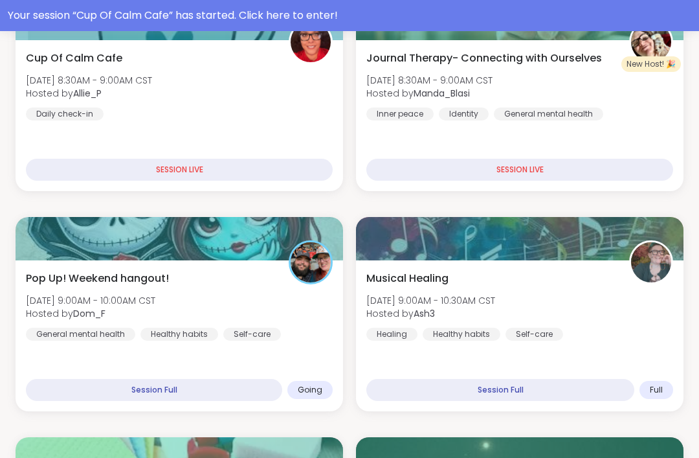
scroll to position [282, 0]
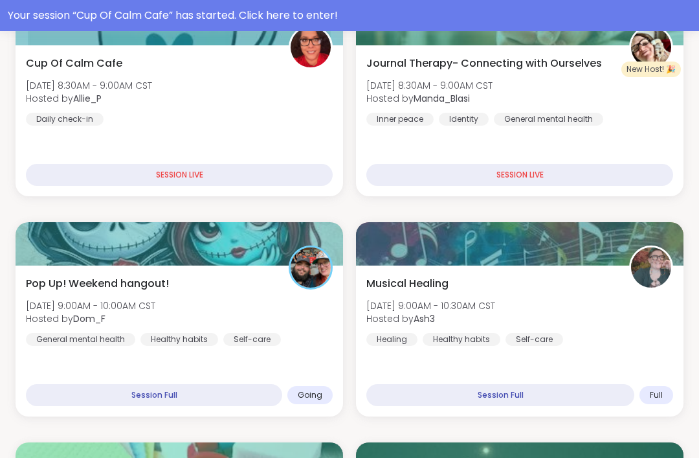
click at [266, 282] on div "Pop Up! Weekend hangout! [DATE] 9:00AM - 10:00AM CST Hosted by Dom_F General me…" at bounding box center [179, 311] width 307 height 70
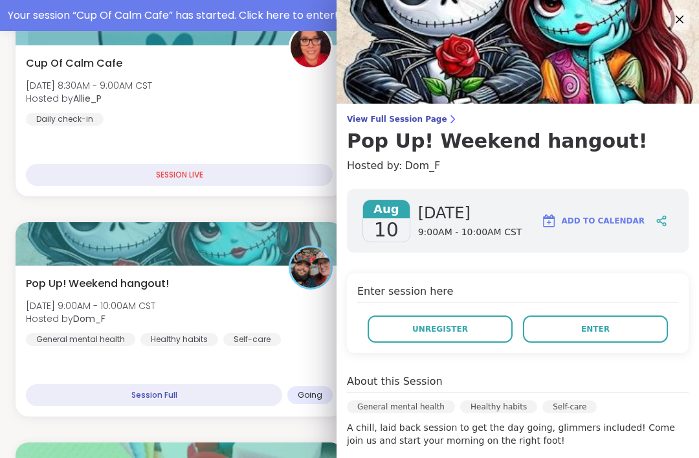
click at [602, 330] on span "Enter" at bounding box center [596, 329] width 28 height 12
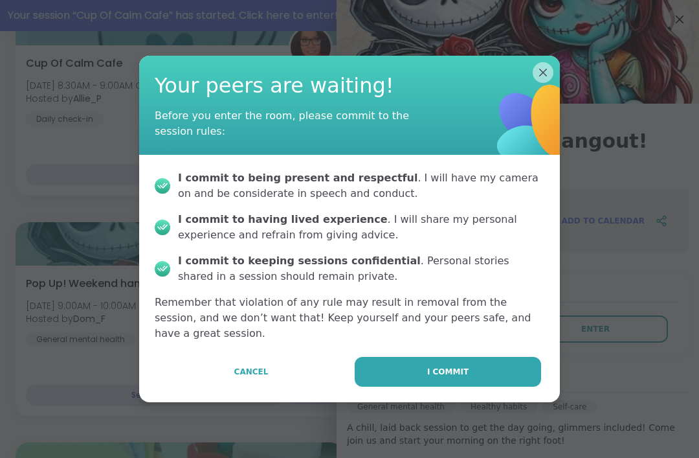
click at [476, 387] on button "I commit" at bounding box center [448, 372] width 187 height 30
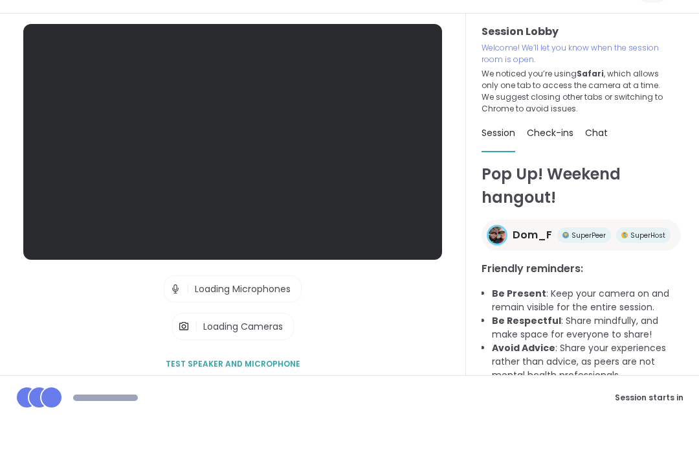
scroll to position [41, 0]
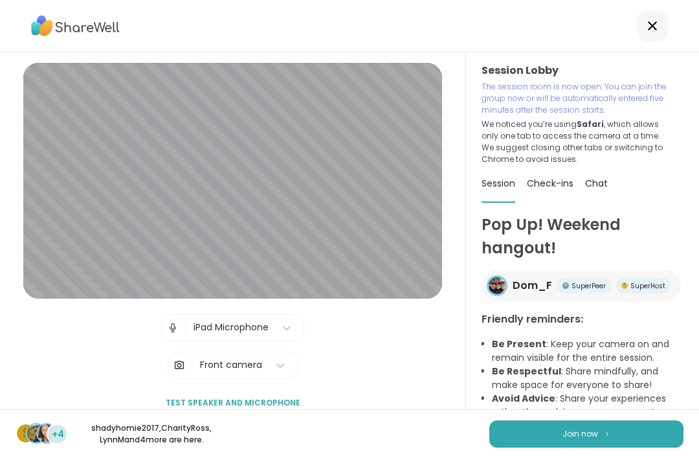
click at [632, 418] on div "s +4 shadyhomie2017 , CharityRoss , [PERSON_NAME] and 4 more are here. Join now" at bounding box center [349, 433] width 699 height 49
click at [630, 427] on button "Join now" at bounding box center [587, 433] width 194 height 27
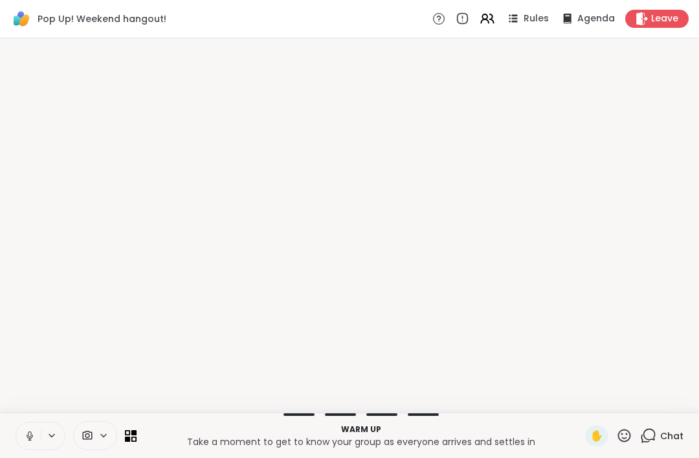
scroll to position [0, 0]
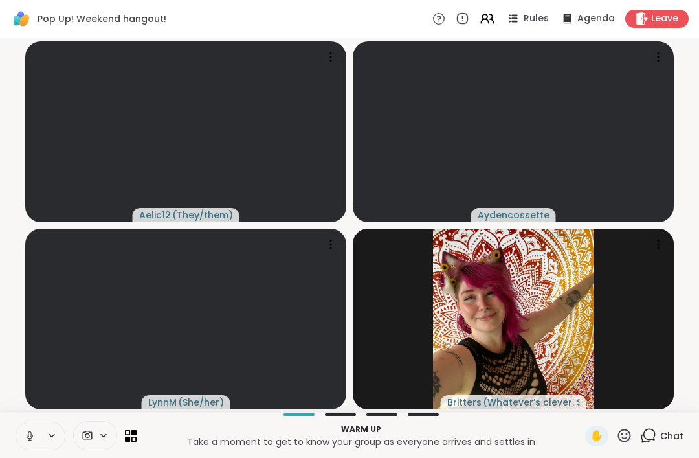
click at [36, 436] on button at bounding box center [28, 435] width 25 height 27
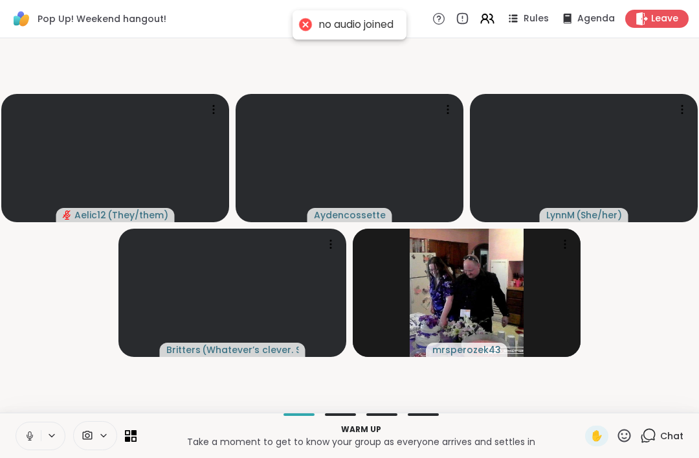
click at [34, 435] on icon at bounding box center [30, 436] width 12 height 12
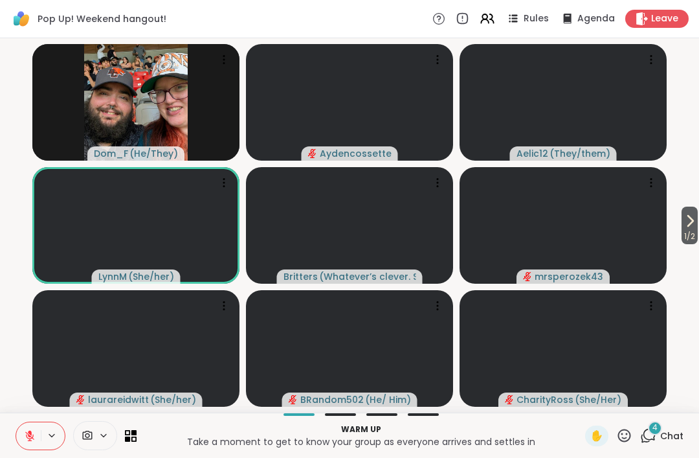
click at [682, 234] on span "1 / 2" at bounding box center [690, 237] width 16 height 16
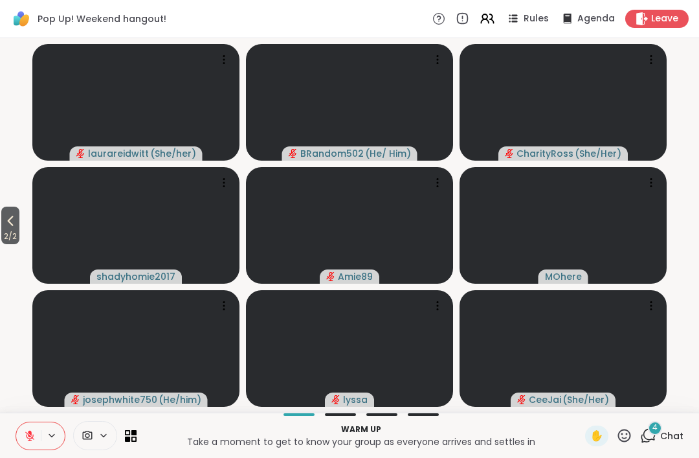
click at [6, 220] on icon at bounding box center [11, 221] width 16 height 16
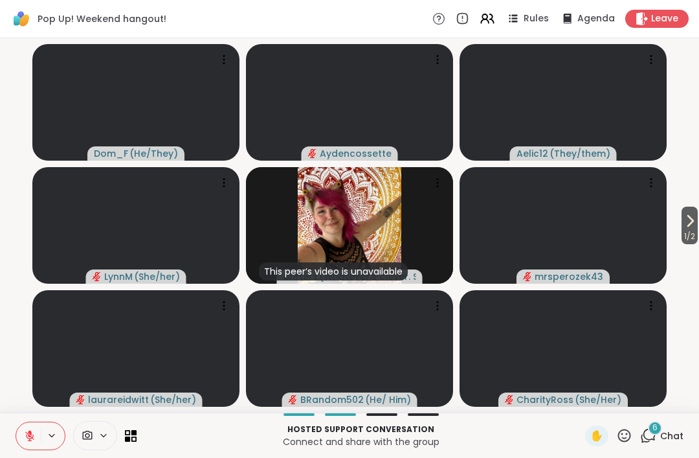
click at [689, 234] on span "1 / 2" at bounding box center [690, 237] width 16 height 16
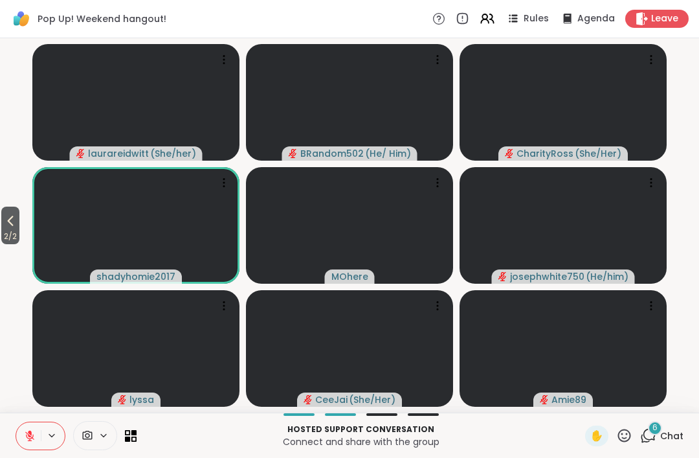
click at [16, 232] on span "2 / 2" at bounding box center [10, 237] width 18 height 16
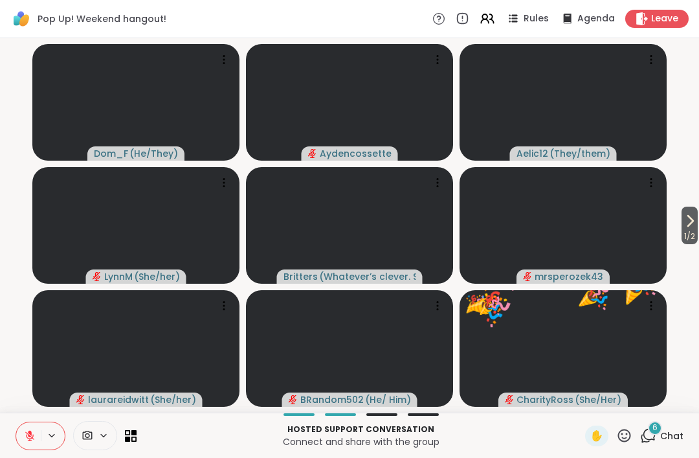
click at [689, 224] on icon at bounding box center [691, 221] width 16 height 16
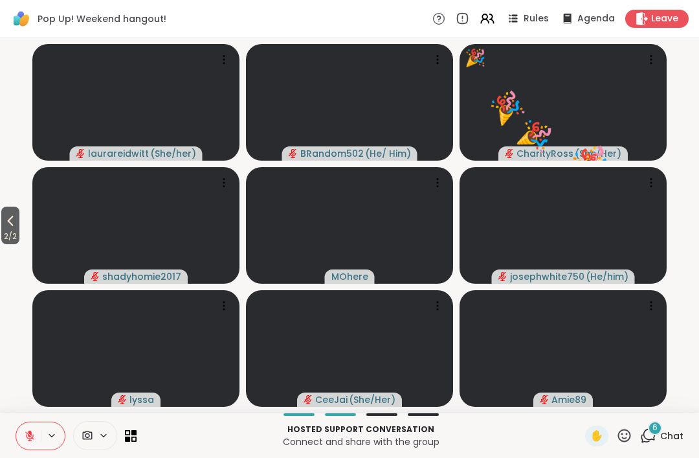
click at [5, 216] on icon at bounding box center [11, 221] width 16 height 16
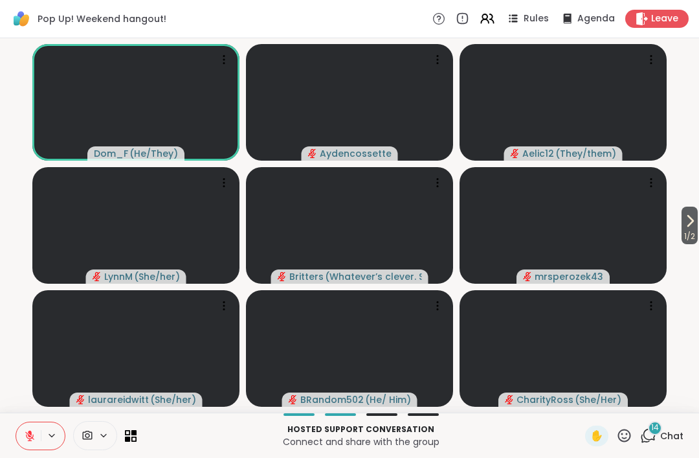
click at [24, 436] on icon at bounding box center [30, 436] width 12 height 12
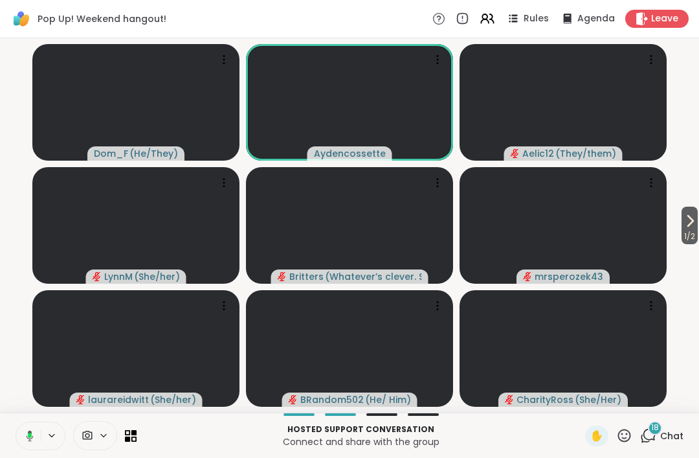
click at [30, 436] on icon at bounding box center [30, 435] width 4 height 5
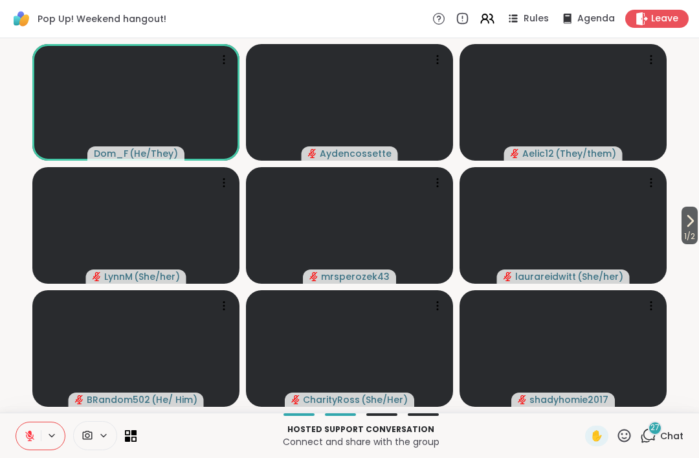
click at [30, 428] on button at bounding box center [28, 435] width 25 height 27
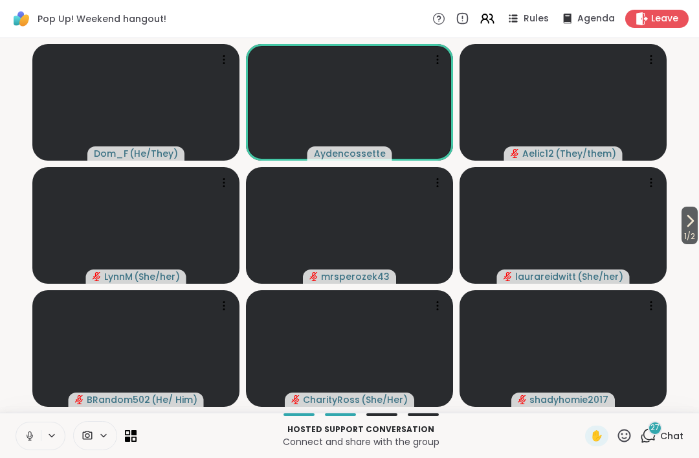
click at [27, 435] on icon at bounding box center [30, 436] width 6 height 4
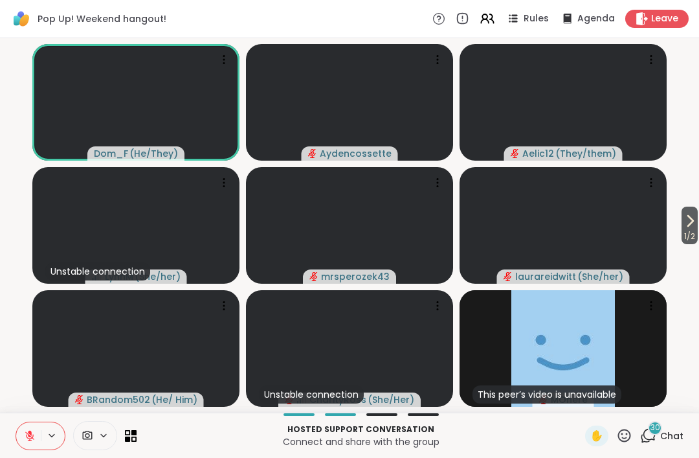
click at [692, 229] on span "1 / 2" at bounding box center [690, 237] width 16 height 16
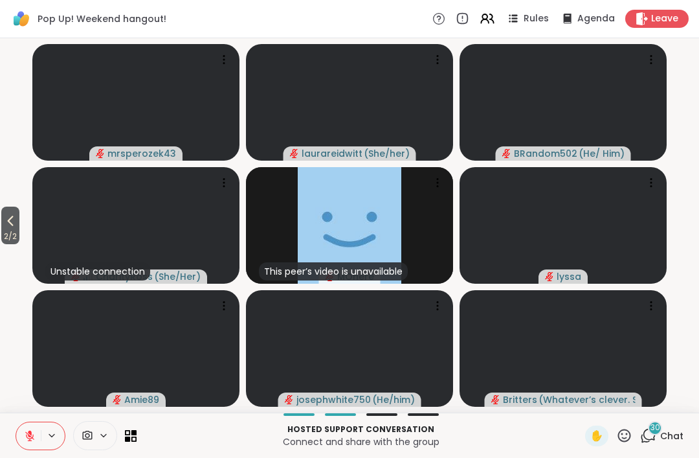
click at [1, 228] on button "2 / 2" at bounding box center [10, 226] width 18 height 38
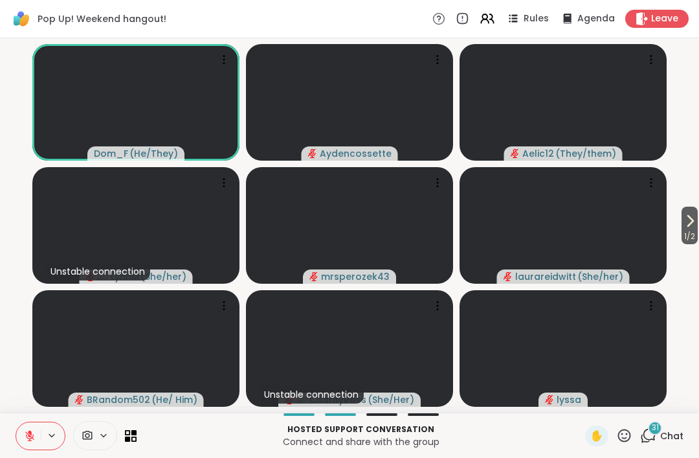
click at [36, 436] on button at bounding box center [28, 435] width 25 height 27
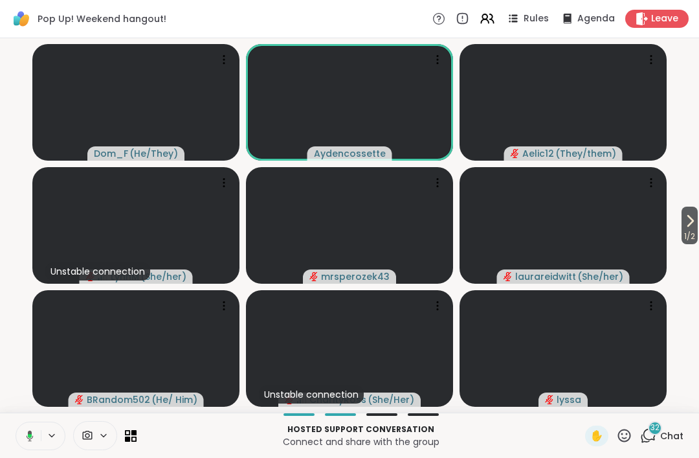
click at [23, 422] on button at bounding box center [27, 435] width 27 height 27
click at [23, 422] on div at bounding box center [41, 436] width 50 height 28
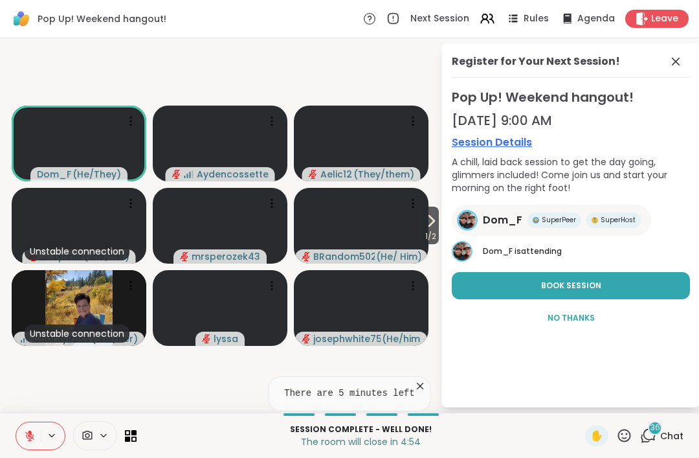
click at [671, 67] on icon at bounding box center [676, 62] width 16 height 16
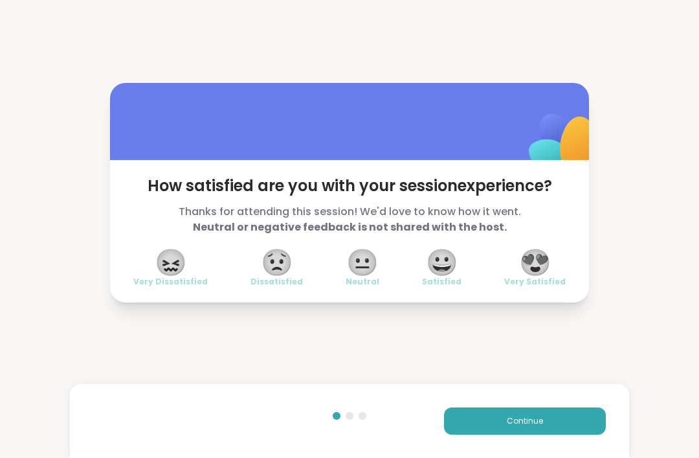
click at [583, 417] on button "Continue" at bounding box center [525, 420] width 162 height 27
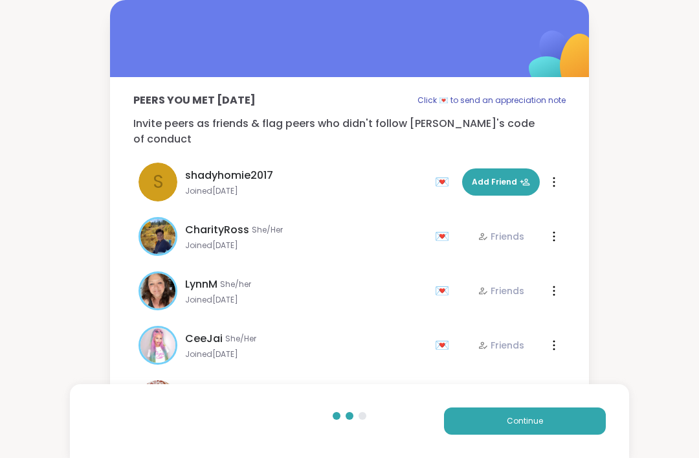
click at [582, 416] on button "Continue" at bounding box center [525, 420] width 162 height 27
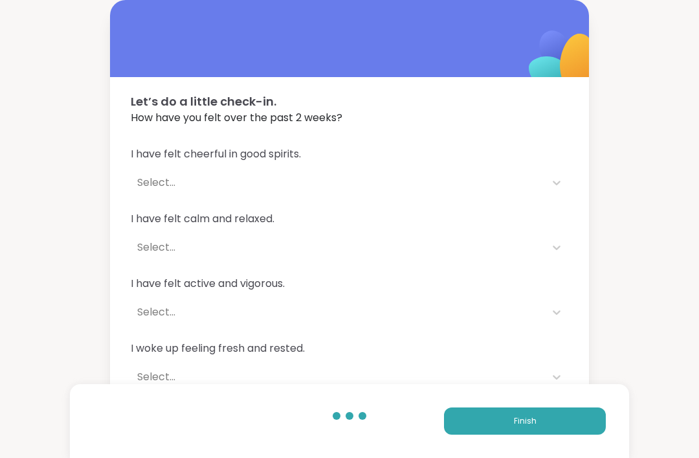
click at [587, 424] on button "Finish" at bounding box center [525, 420] width 162 height 27
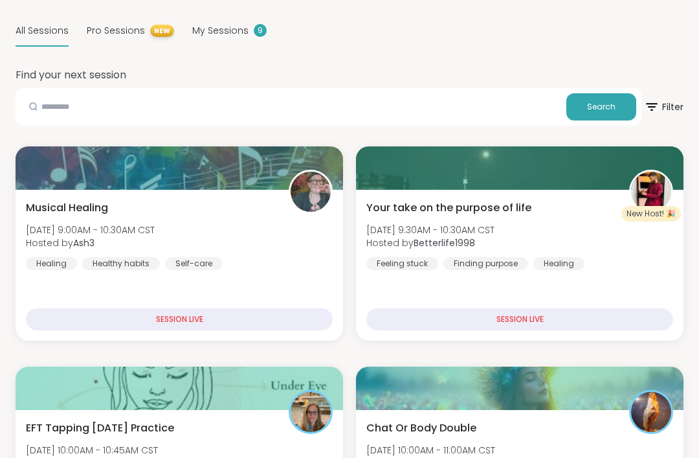
scroll to position [108, 0]
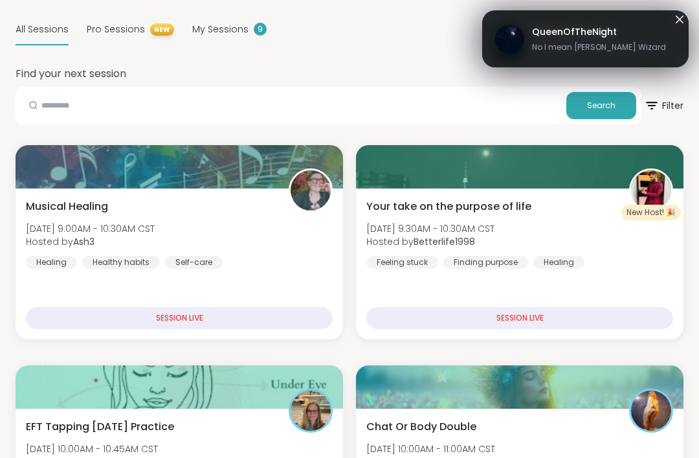
click at [630, 37] on span "QueenOfTheNight" at bounding box center [599, 32] width 134 height 14
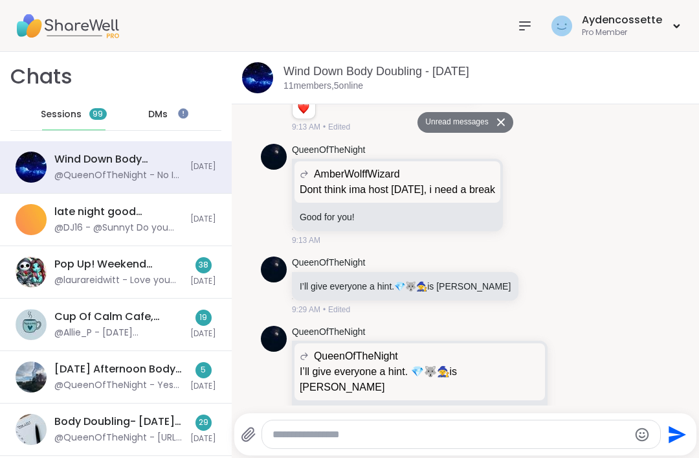
scroll to position [5629, 0]
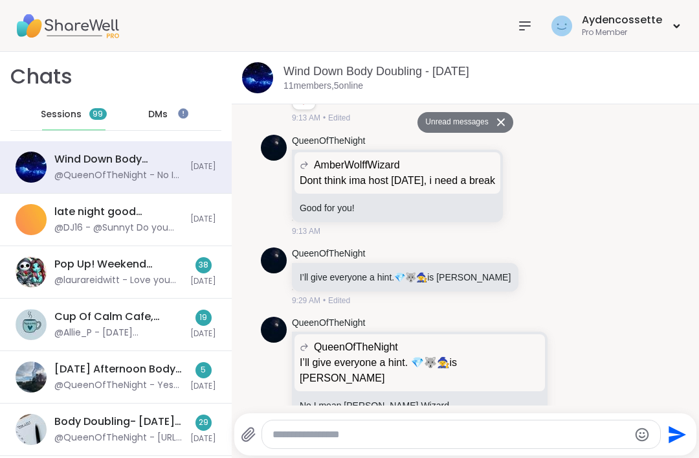
click at [69, 102] on div "Sessions 99" at bounding box center [73, 114] width 63 height 31
click at [532, 18] on icon at bounding box center [525, 26] width 16 height 16
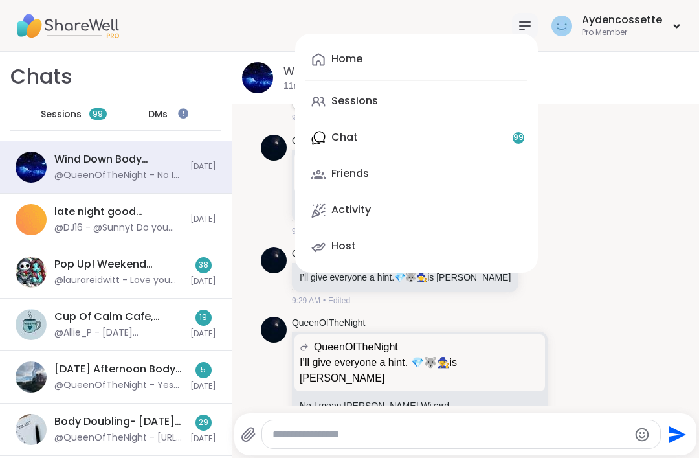
click at [473, 104] on link "Sessions" at bounding box center [417, 101] width 222 height 31
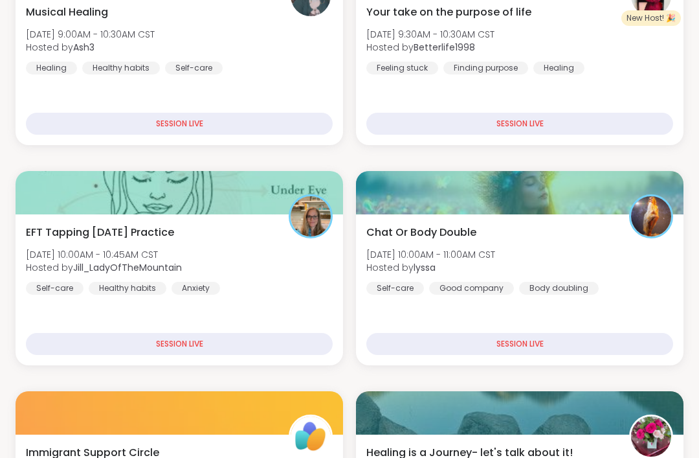
scroll to position [302, 0]
click at [642, 269] on div "Chat Or Body Double [DATE] 10:00AM - 11:00AM CST Hosted by lyssa Self-care Good…" at bounding box center [520, 260] width 307 height 70
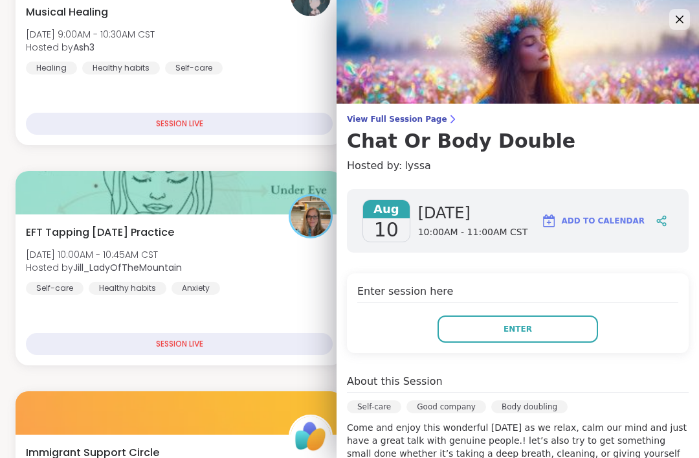
click at [568, 341] on button "Enter" at bounding box center [518, 328] width 161 height 27
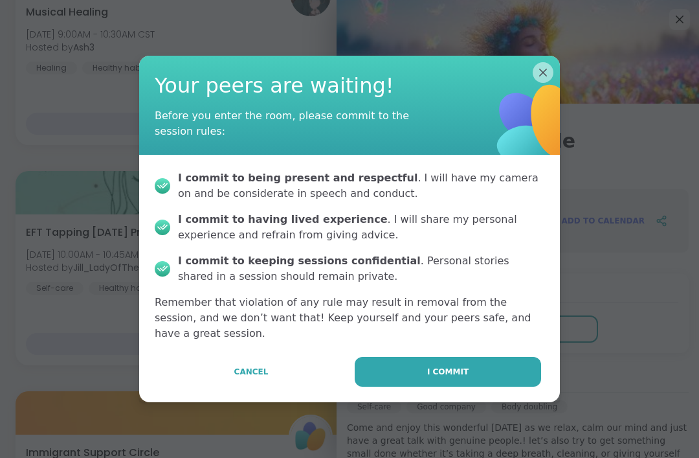
click at [523, 387] on button "I commit" at bounding box center [448, 372] width 187 height 30
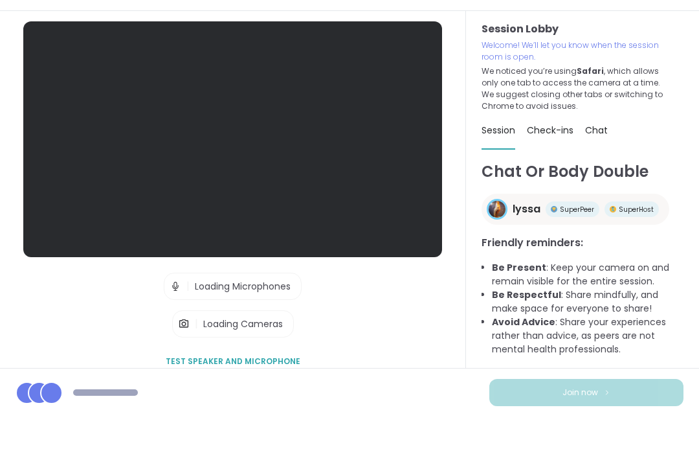
scroll to position [41, 0]
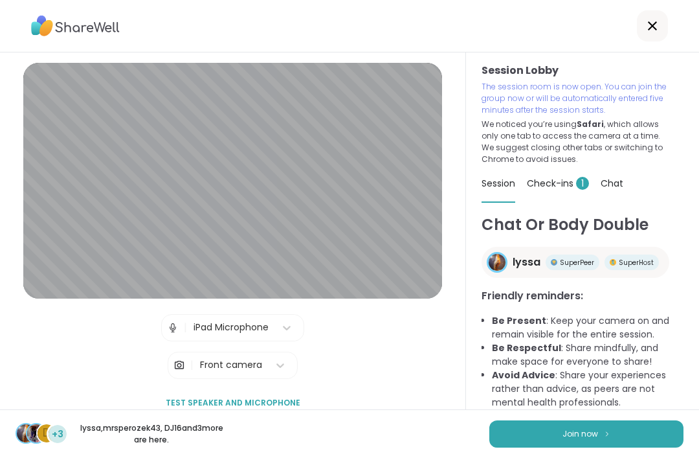
click at [641, 433] on button "Join now" at bounding box center [587, 433] width 194 height 27
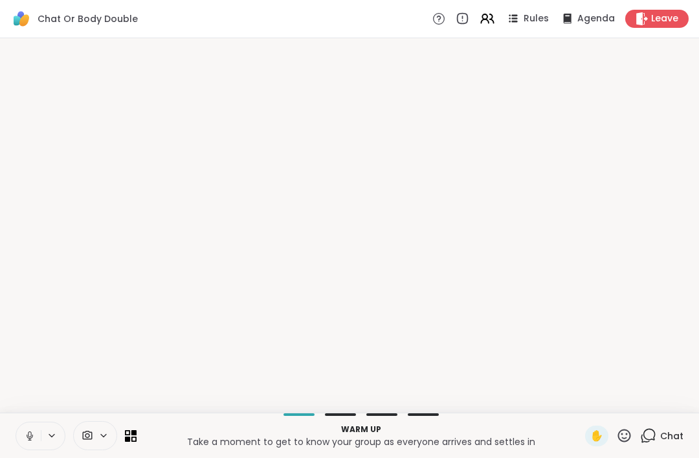
scroll to position [0, 0]
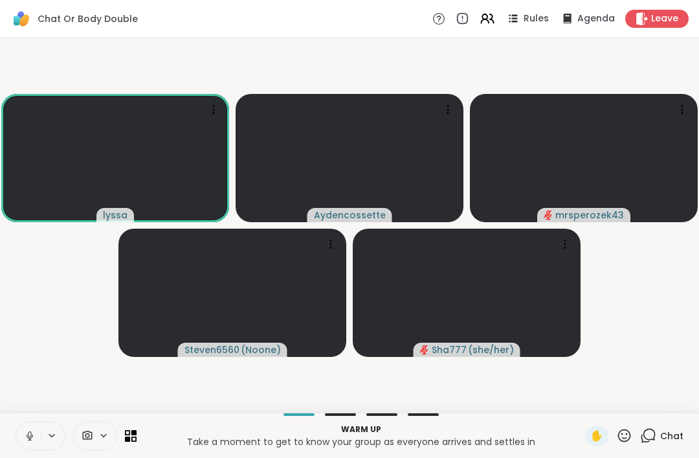
click at [28, 446] on button at bounding box center [28, 435] width 25 height 27
click at [23, 433] on button at bounding box center [28, 435] width 25 height 27
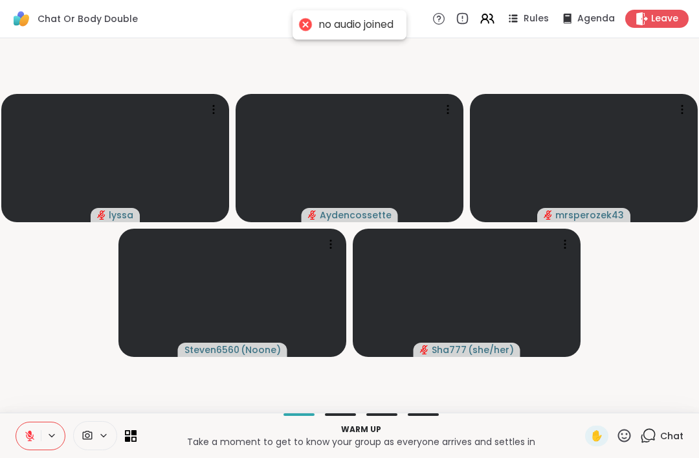
click at [27, 425] on button at bounding box center [28, 435] width 25 height 27
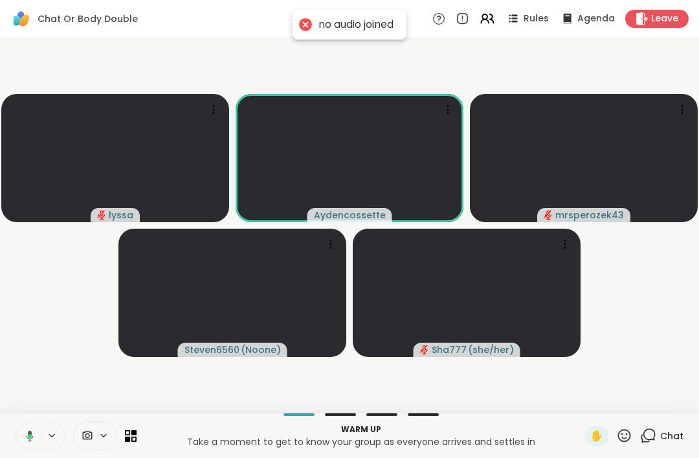
click at [27, 436] on icon at bounding box center [30, 435] width 7 height 11
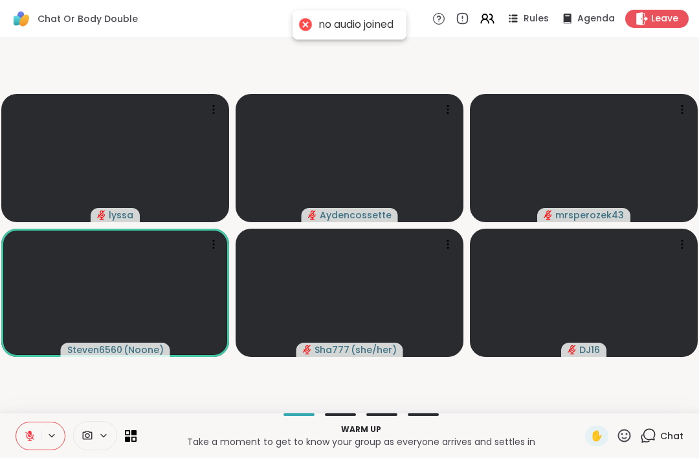
click at [31, 439] on icon at bounding box center [30, 436] width 12 height 12
click at [28, 431] on icon at bounding box center [30, 436] width 12 height 12
click at [28, 436] on icon at bounding box center [29, 435] width 9 height 9
click at [26, 431] on icon at bounding box center [30, 436] width 12 height 12
click at [27, 433] on icon at bounding box center [29, 435] width 9 height 9
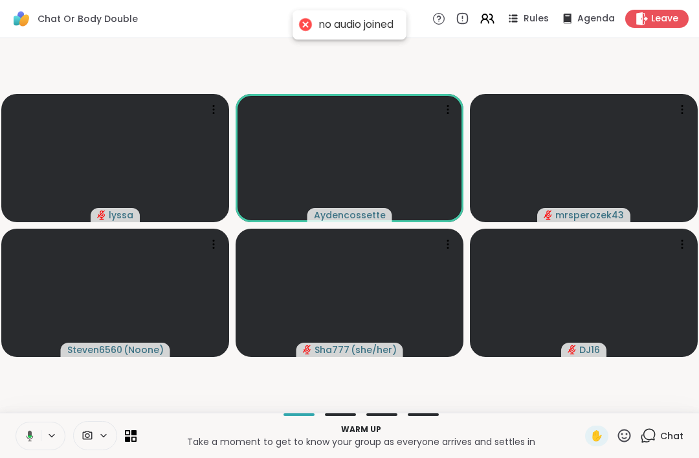
click at [27, 433] on icon at bounding box center [28, 436] width 12 height 12
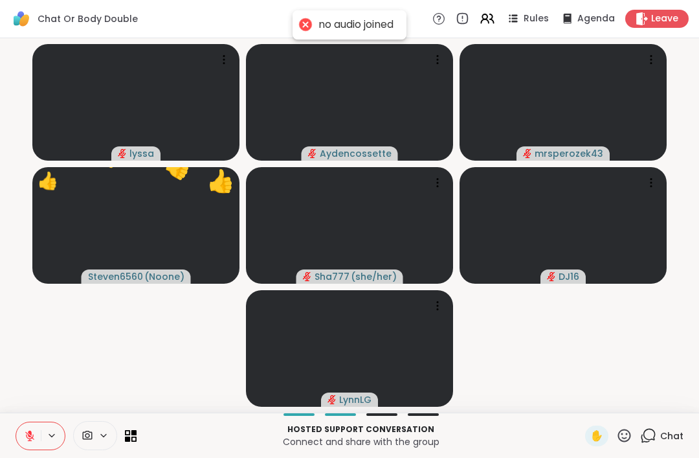
click at [25, 440] on icon at bounding box center [30, 436] width 12 height 12
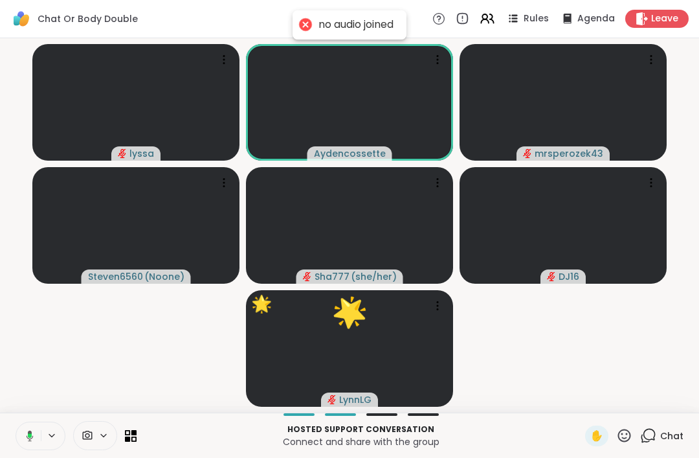
click at [27, 436] on icon at bounding box center [28, 436] width 12 height 12
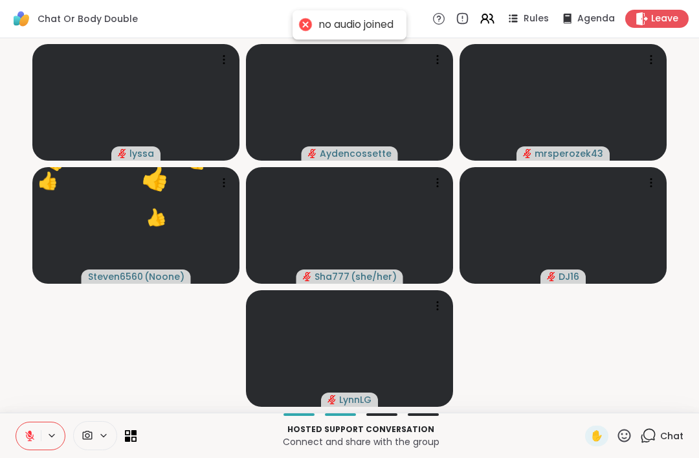
click at [21, 431] on button at bounding box center [28, 435] width 25 height 27
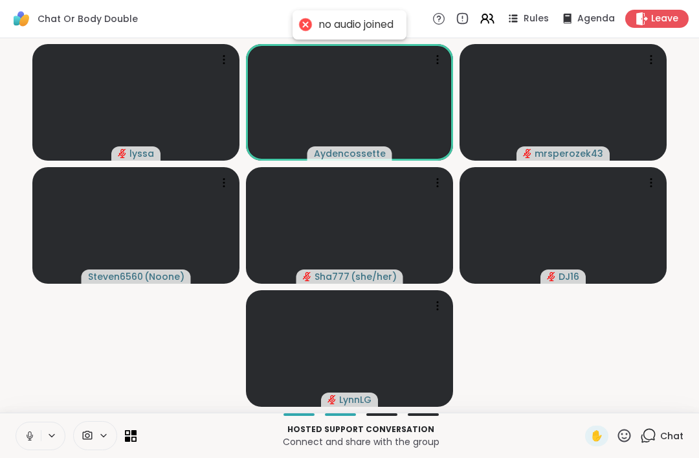
click at [26, 449] on button at bounding box center [28, 435] width 25 height 27
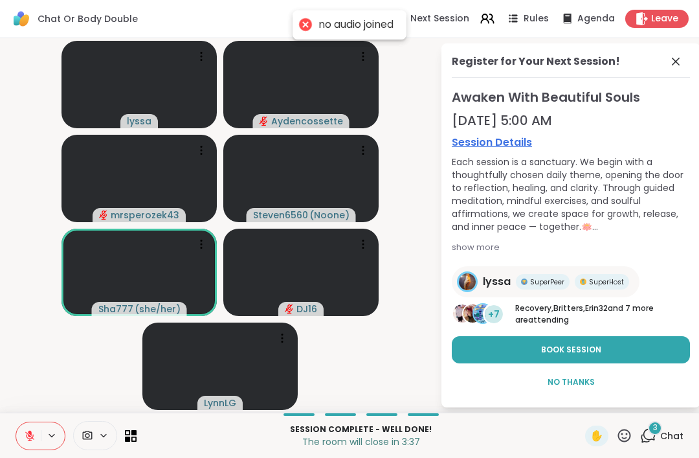
click at [672, 54] on icon at bounding box center [676, 62] width 16 height 16
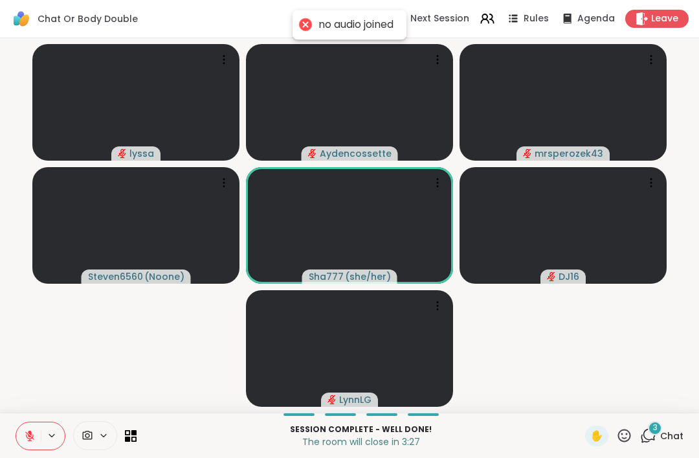
click at [668, 24] on span "Leave" at bounding box center [664, 18] width 27 height 13
click at [669, 17] on span "Leave" at bounding box center [664, 18] width 27 height 13
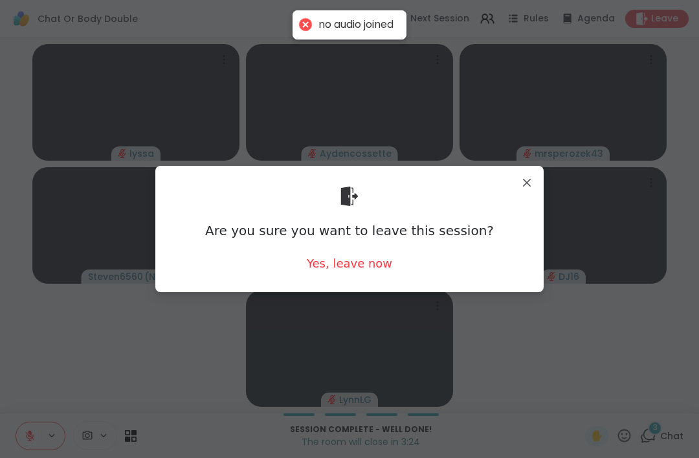
click at [387, 261] on div "Yes, leave now" at bounding box center [349, 263] width 85 height 16
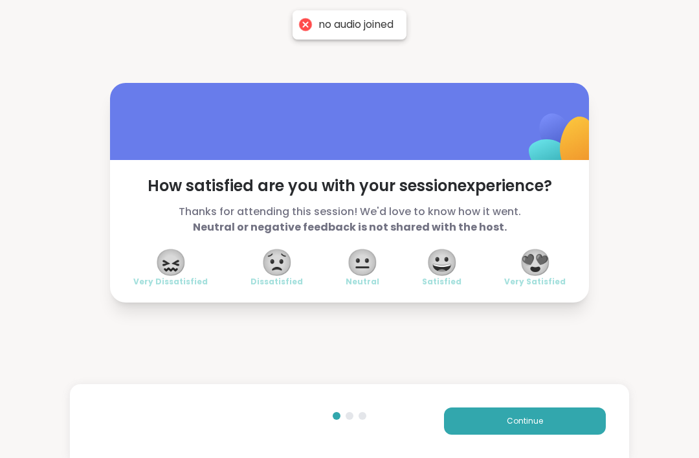
click at [519, 418] on span "Continue" at bounding box center [525, 421] width 36 height 12
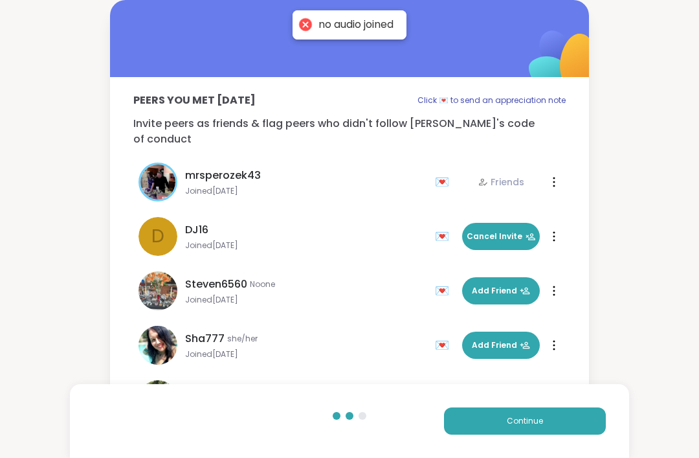
click at [519, 418] on span "Continue" at bounding box center [525, 421] width 36 height 12
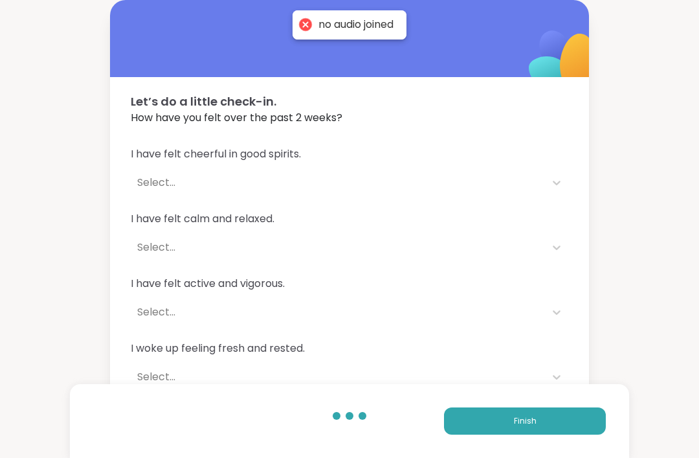
click at [512, 415] on button "Finish" at bounding box center [525, 420] width 162 height 27
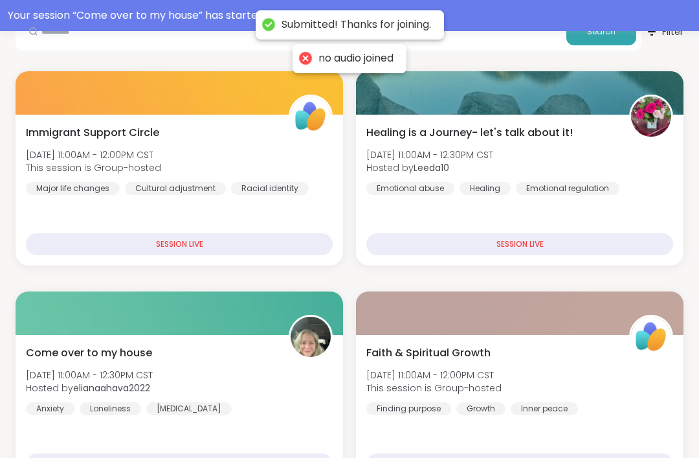
scroll to position [237, 0]
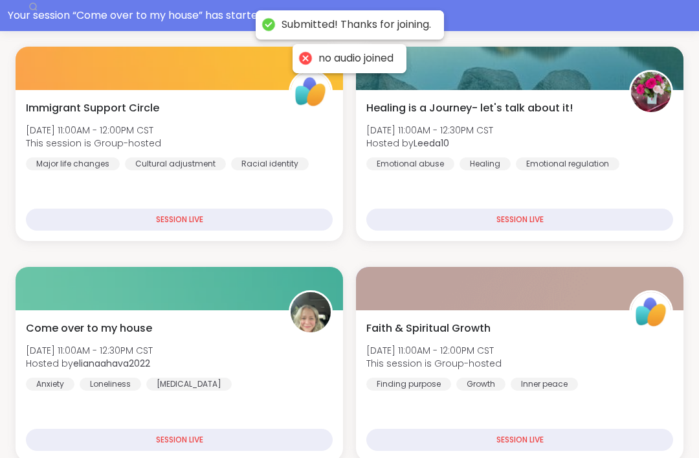
click at [293, 349] on div "Come over to my house Sun, Aug 10 | 11:00AM - 12:30PM CST Hosted by elianaahava…" at bounding box center [179, 356] width 307 height 70
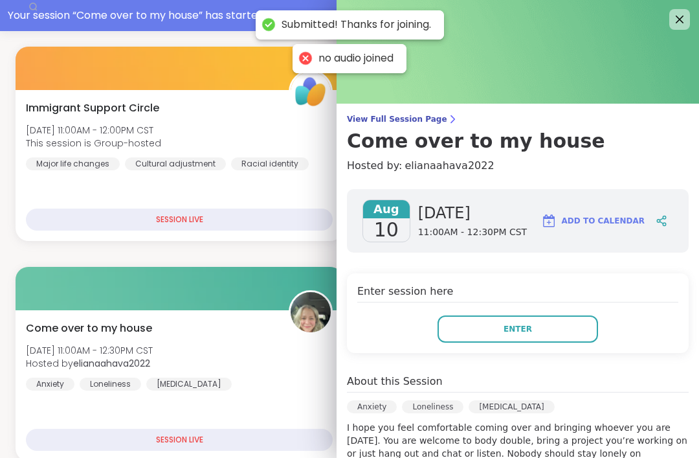
click at [563, 339] on button "Enter" at bounding box center [518, 328] width 161 height 27
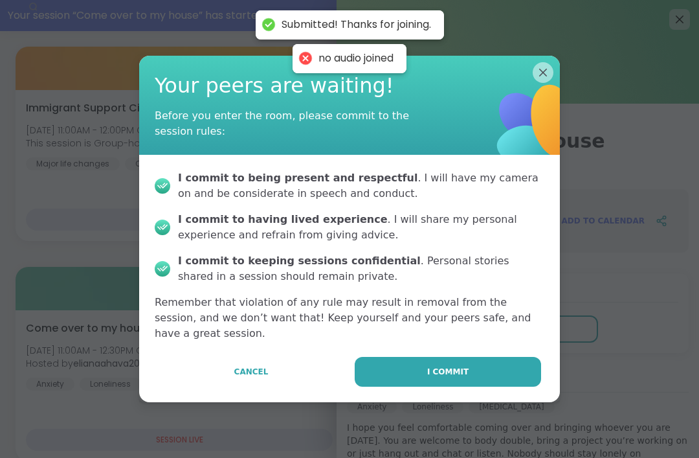
click at [526, 370] on button "I commit" at bounding box center [448, 372] width 187 height 30
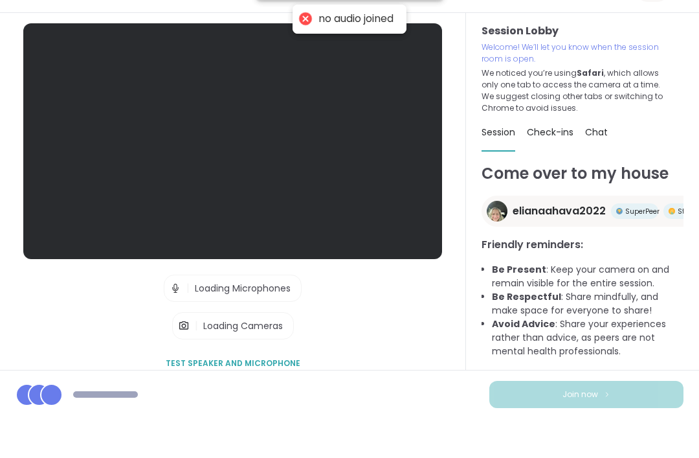
scroll to position [41, 0]
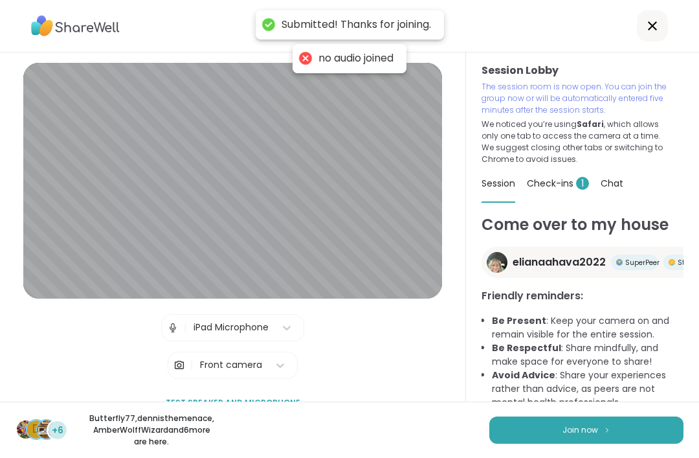
click at [635, 431] on button "Join now" at bounding box center [587, 429] width 194 height 27
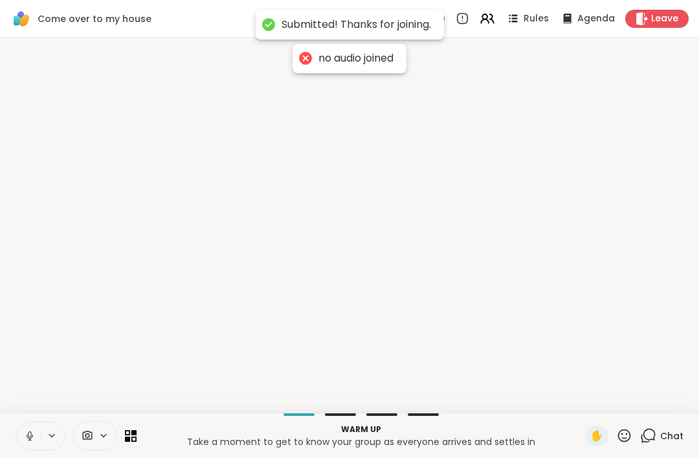
scroll to position [0, 0]
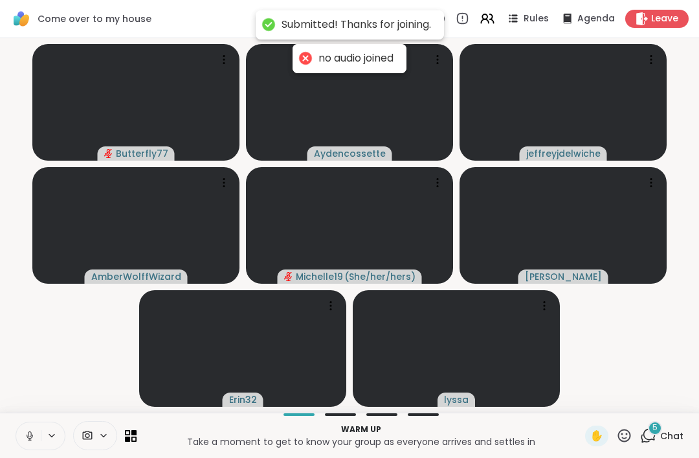
click at [8, 429] on div "Warm up Take a moment to get to know your group as everyone arrives and settles…" at bounding box center [349, 435] width 699 height 45
click at [30, 431] on icon at bounding box center [29, 434] width 3 height 6
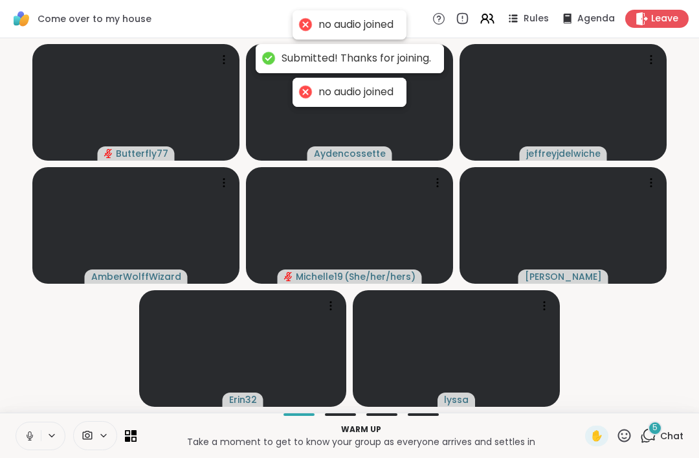
click at [27, 436] on icon at bounding box center [30, 436] width 6 height 4
click at [32, 439] on icon at bounding box center [30, 436] width 12 height 12
click at [27, 437] on icon at bounding box center [30, 436] width 12 height 12
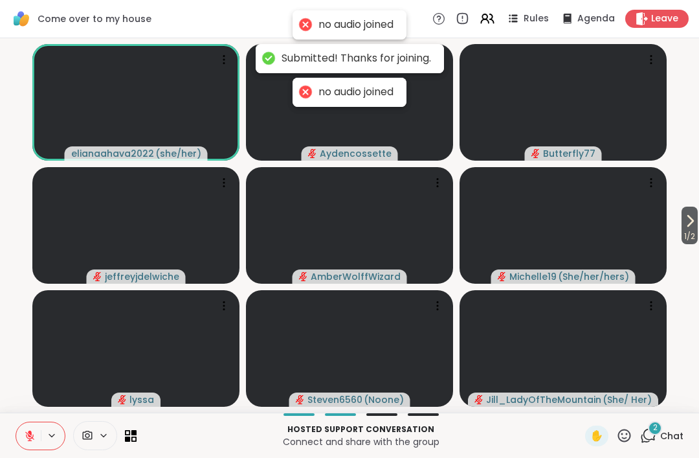
click at [34, 422] on button at bounding box center [28, 435] width 25 height 27
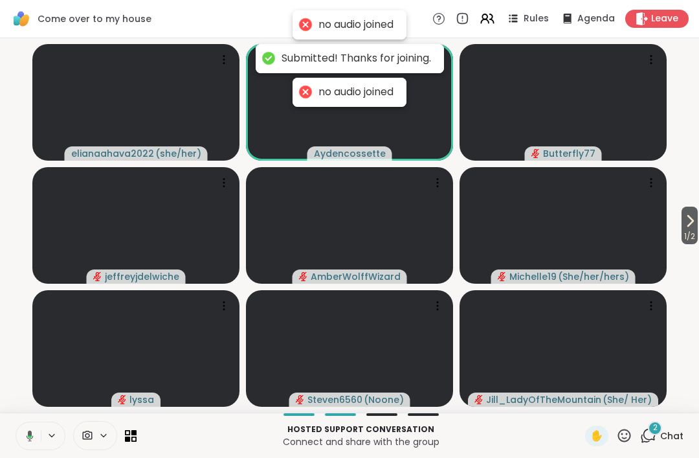
click at [30, 433] on icon at bounding box center [30, 435] width 7 height 11
click at [25, 435] on icon at bounding box center [28, 436] width 12 height 12
click at [29, 426] on button at bounding box center [27, 435] width 27 height 27
click at [23, 431] on icon at bounding box center [28, 436] width 12 height 12
click at [32, 435] on icon at bounding box center [28, 436] width 12 height 12
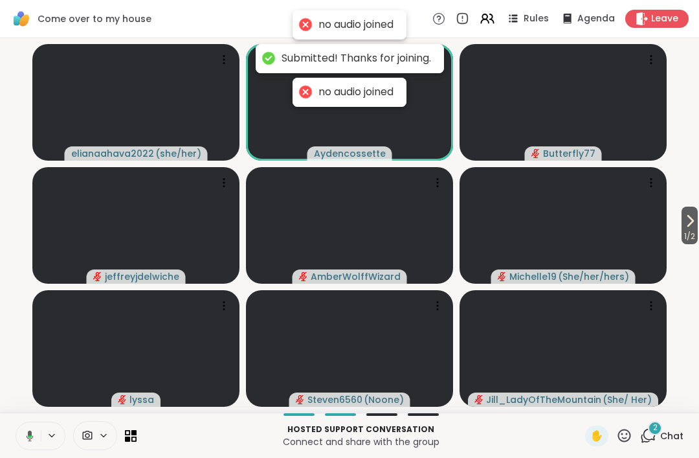
click at [47, 437] on icon at bounding box center [52, 435] width 10 height 11
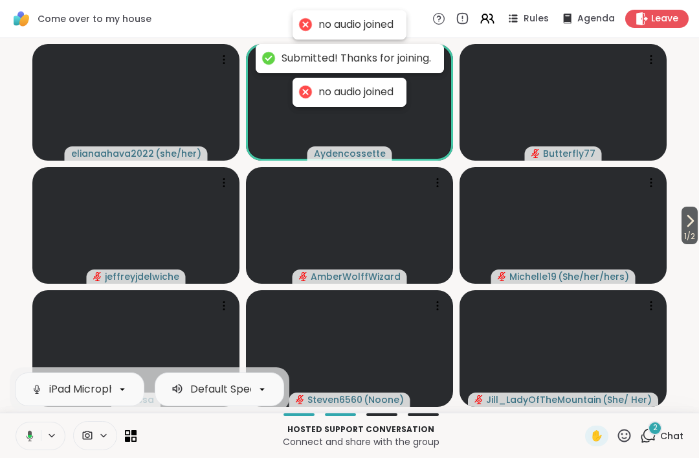
click at [29, 438] on icon at bounding box center [28, 436] width 12 height 12
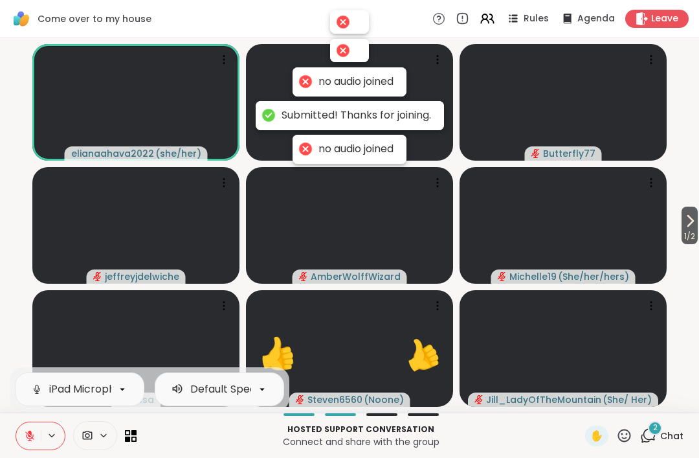
click at [40, 424] on button at bounding box center [28, 435] width 25 height 27
click at [30, 432] on icon at bounding box center [30, 432] width 4 height 5
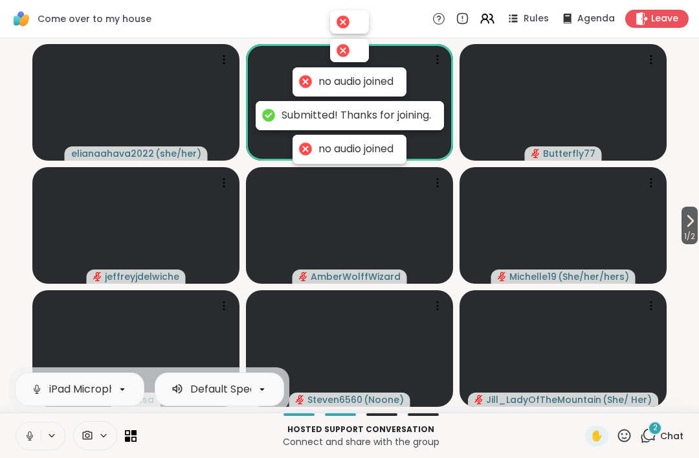
click at [25, 444] on button at bounding box center [28, 435] width 25 height 27
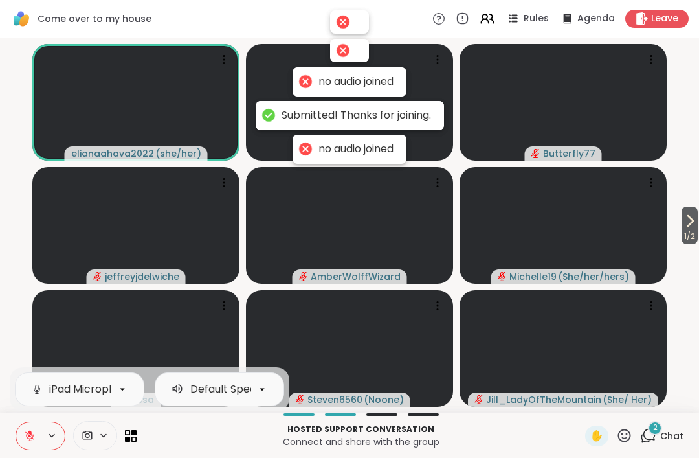
click at [36, 428] on button at bounding box center [28, 435] width 25 height 27
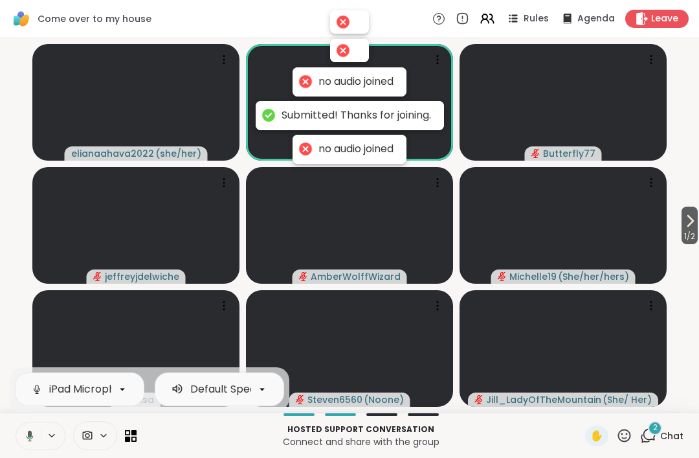
click at [23, 433] on icon at bounding box center [28, 436] width 12 height 12
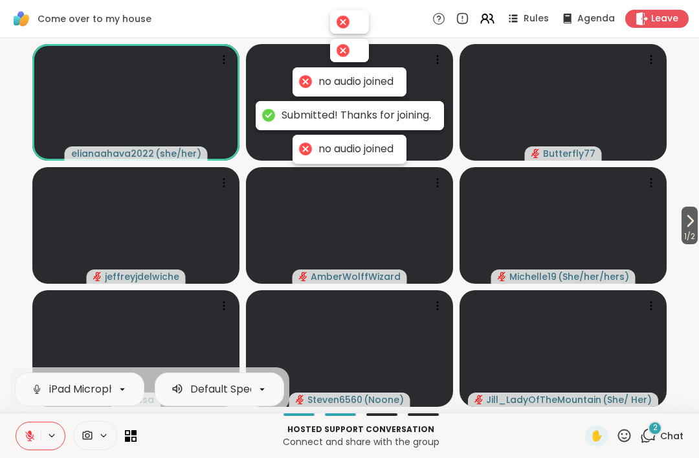
click at [28, 437] on icon at bounding box center [30, 436] width 12 height 12
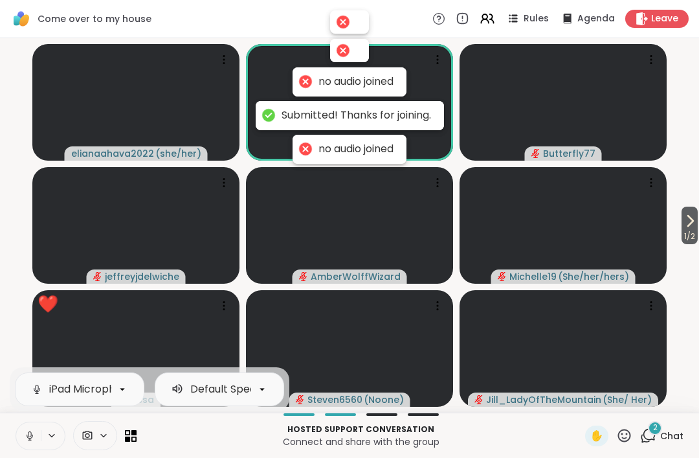
click at [21, 435] on button at bounding box center [28, 435] width 25 height 27
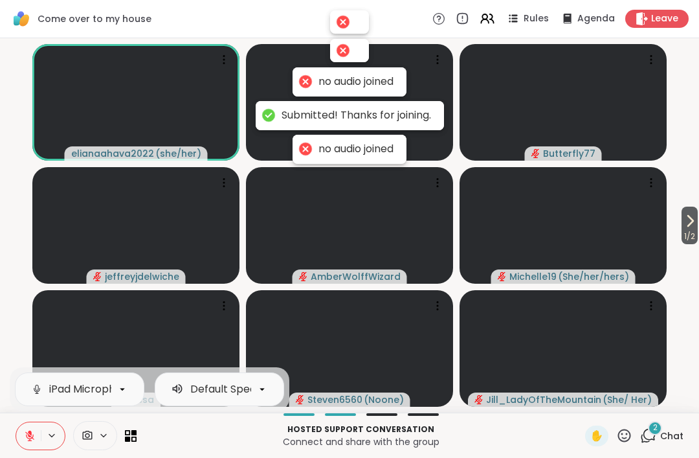
click at [24, 428] on button at bounding box center [28, 435] width 25 height 27
click at [29, 431] on icon at bounding box center [30, 436] width 12 height 12
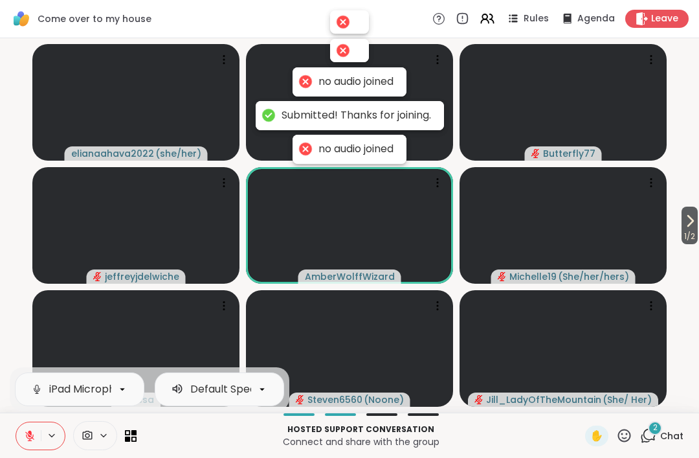
click at [664, 21] on span "Leave" at bounding box center [664, 18] width 27 height 13
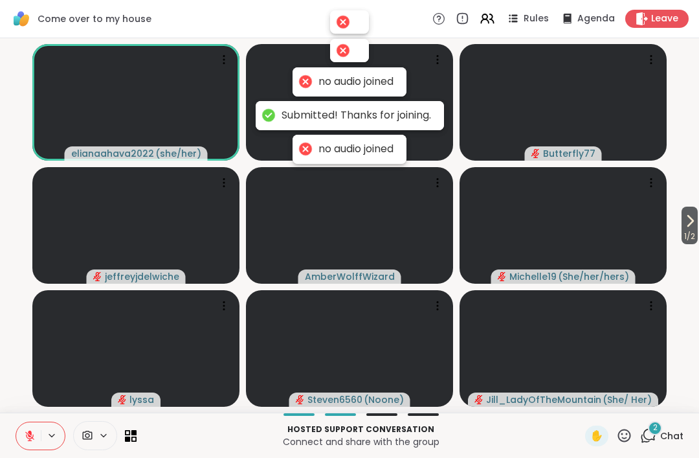
click at [664, 19] on span "Leave" at bounding box center [664, 18] width 27 height 13
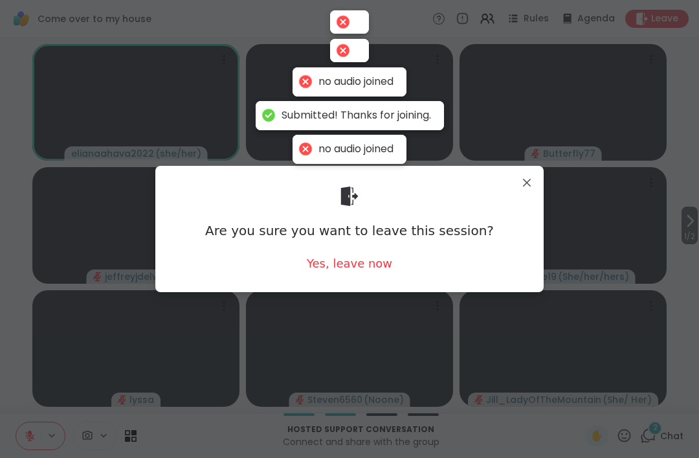
click at [374, 269] on div "Yes, leave now" at bounding box center [349, 263] width 85 height 16
